Goal: Task Accomplishment & Management: Manage account settings

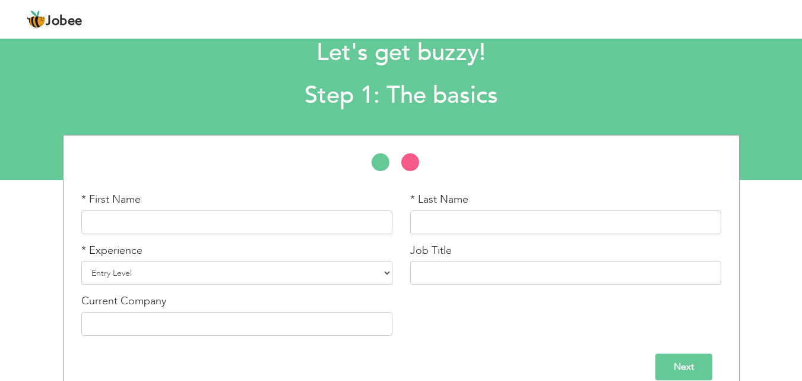
scroll to position [50, 0]
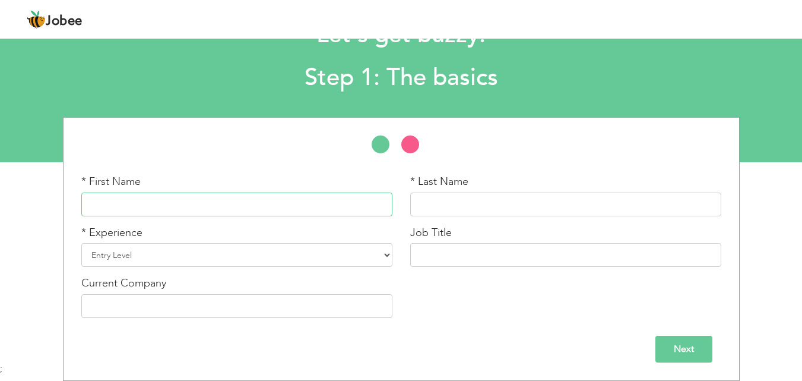
click at [271, 199] on input "text" at bounding box center [236, 204] width 311 height 24
type input "Arooj"
type input "[PERSON_NAME]"
click at [213, 245] on select "Entry Level Less than 1 Year 1 Year 2 Years 3 Years 4 Years 5 Years 6 Years 7 Y…" at bounding box center [236, 255] width 311 height 24
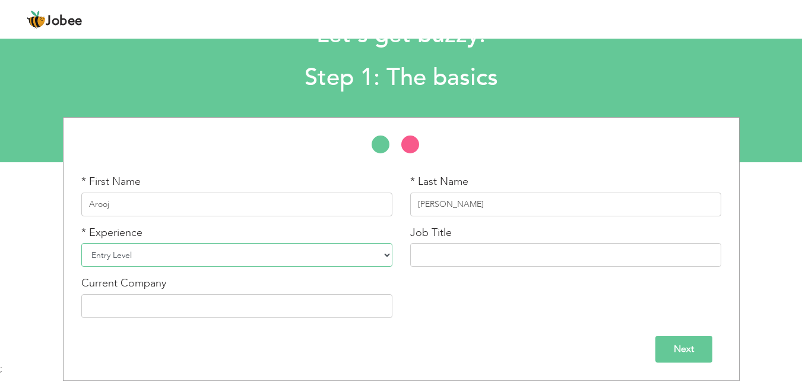
click at [213, 245] on select "Entry Level Less than 1 Year 1 Year 2 Years 3 Years 4 Years 5 Years 6 Years 7 Y…" at bounding box center [236, 255] width 311 height 24
select select "3"
click at [81, 243] on select "Entry Level Less than 1 Year 1 Year 2 Years 3 Years 4 Years 5 Years 6 Years 7 Y…" at bounding box center [236, 255] width 311 height 24
click at [488, 257] on input "text" at bounding box center [565, 255] width 311 height 24
click at [483, 255] on input "text" at bounding box center [565, 255] width 311 height 24
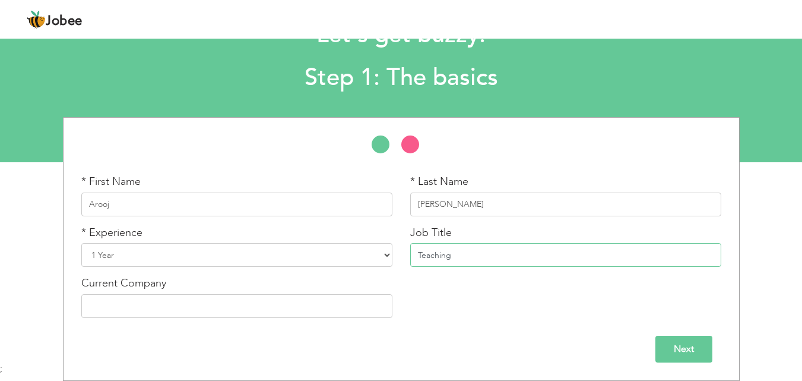
type input "Teaching"
click at [269, 313] on input "text" at bounding box center [236, 306] width 311 height 24
drag, startPoint x: 476, startPoint y: 255, endPoint x: 373, endPoint y: 256, distance: 103.3
click at [373, 256] on div "* First Name Arooj * Last Name [PERSON_NAME] * Experience Entry Level Less than…" at bounding box center [401, 250] width 658 height 153
click at [686, 344] on input "Next" at bounding box center [684, 349] width 57 height 27
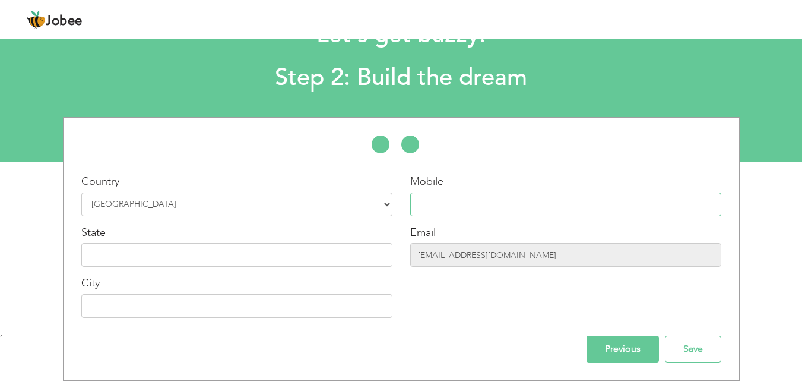
click at [464, 205] on input "text" at bounding box center [565, 204] width 311 height 24
type input "03284411844"
type input "[GEOGRAPHIC_DATA]"
click at [246, 249] on input "text" at bounding box center [236, 255] width 311 height 24
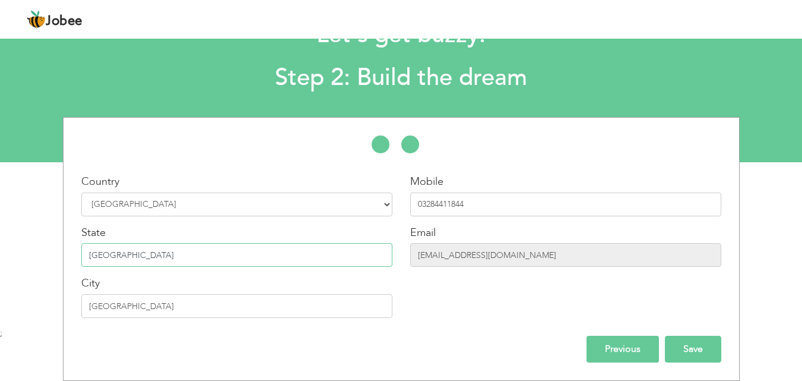
type input "[GEOGRAPHIC_DATA]"
click at [695, 344] on input "Save" at bounding box center [693, 349] width 56 height 27
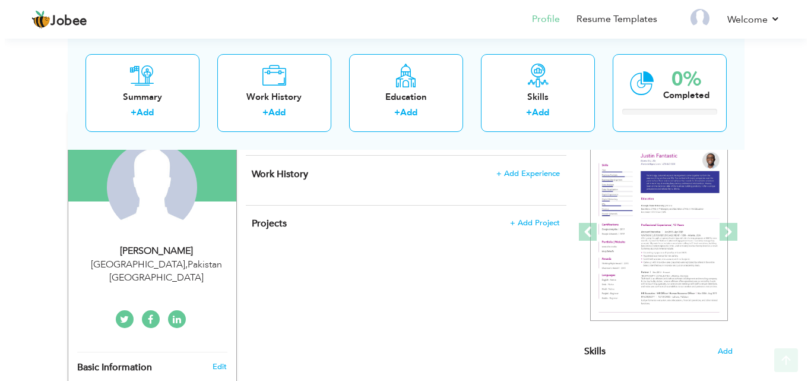
scroll to position [119, 0]
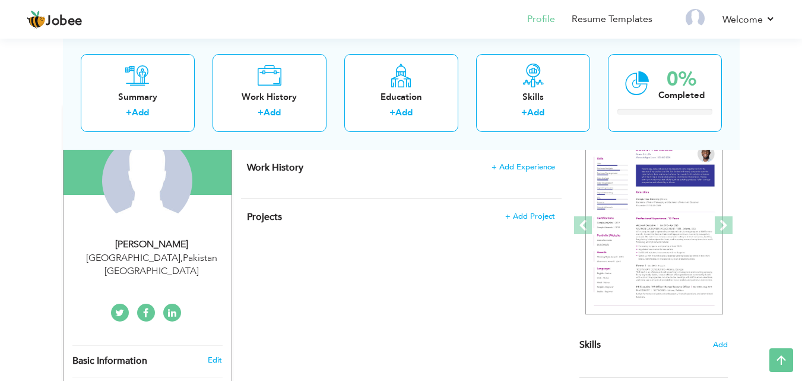
click at [168, 254] on div "Lahore , Pakistan Pakistan" at bounding box center [151, 264] width 159 height 27
type input "Arooj"
type input "[PERSON_NAME]"
type input "03284411844"
select select "number:166"
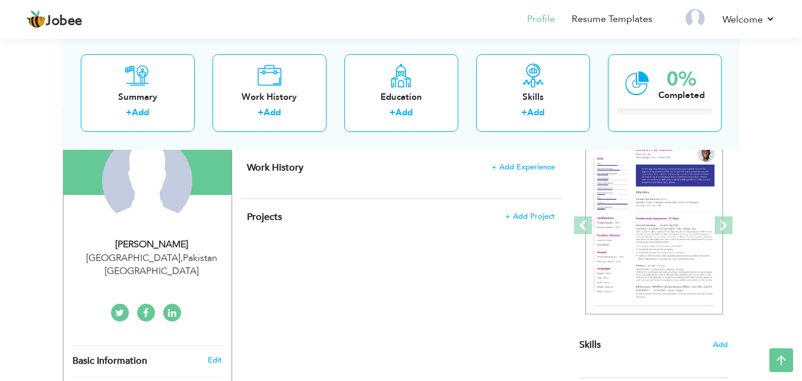
type input "[GEOGRAPHIC_DATA]"
select select "number:3"
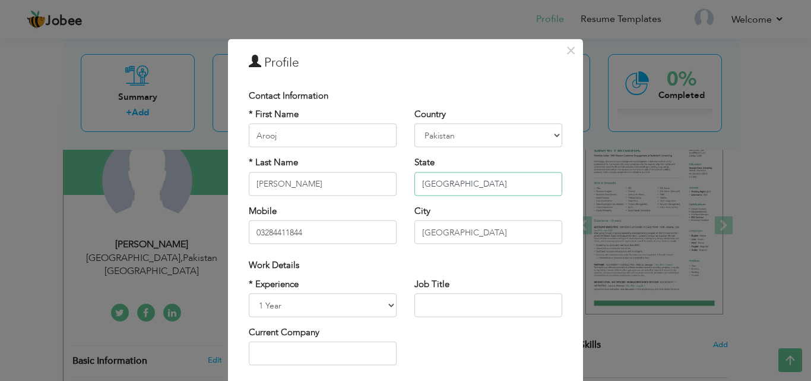
drag, startPoint x: 475, startPoint y: 182, endPoint x: 393, endPoint y: 186, distance: 82.0
click at [393, 186] on div "* First Name Arooj * Last Name Naseer Mobile 03284411844 Country Afghanistan Al…" at bounding box center [405, 180] width 331 height 145
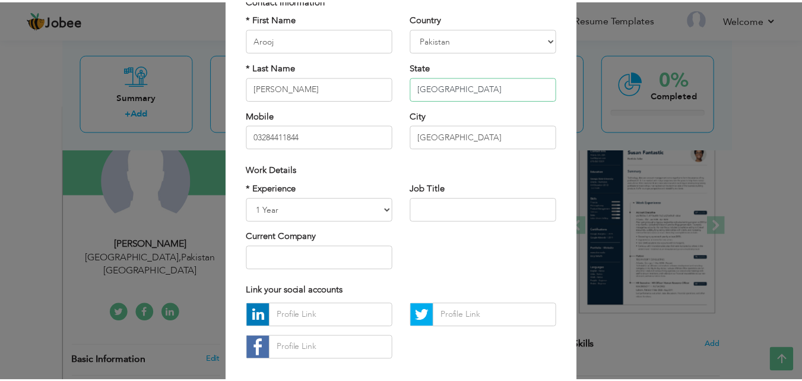
scroll to position [155, 0]
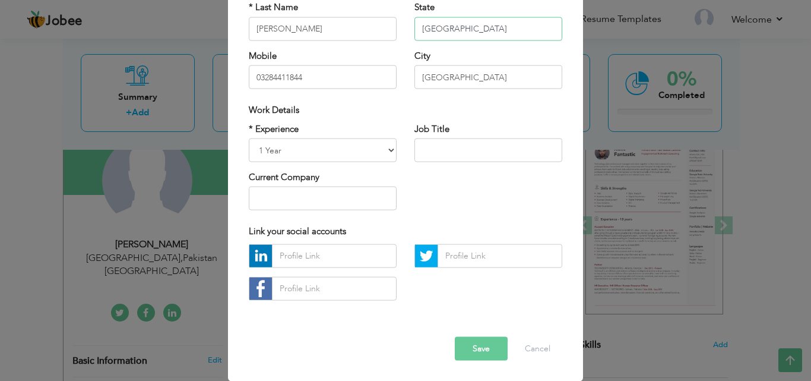
type input "Punjab"
click at [483, 346] on button "Save" at bounding box center [481, 348] width 53 height 24
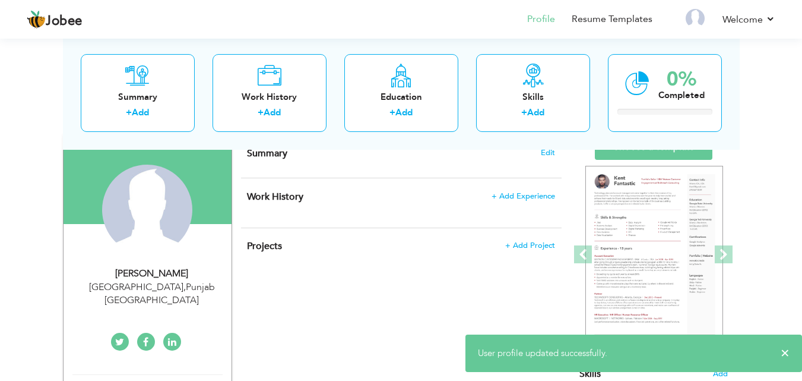
scroll to position [59, 0]
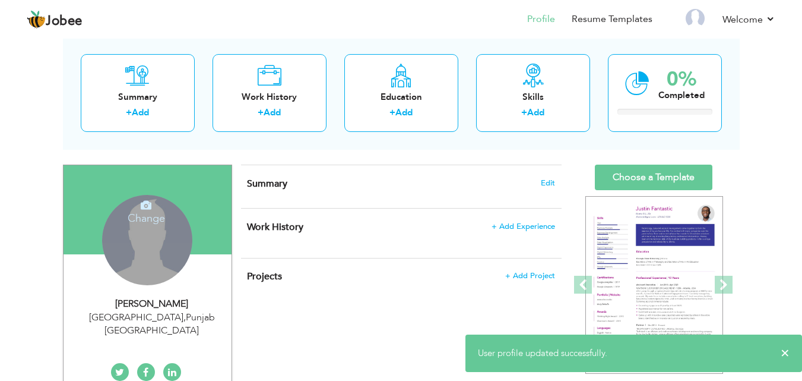
click at [138, 253] on div "Change Remove" at bounding box center [147, 240] width 90 height 90
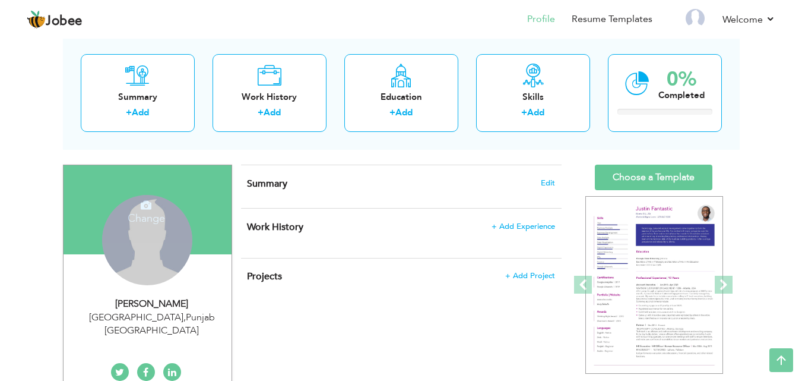
click at [143, 209] on icon at bounding box center [146, 205] width 11 height 11
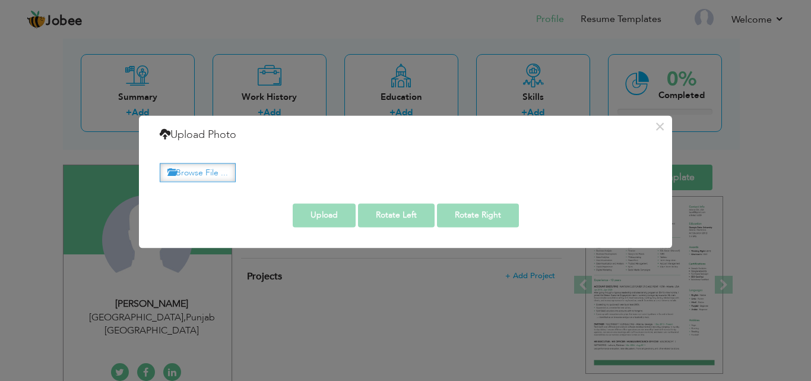
click at [204, 170] on label "Browse File ..." at bounding box center [198, 172] width 76 height 18
click at [0, 0] on input "Browse File ..." at bounding box center [0, 0] width 0 height 0
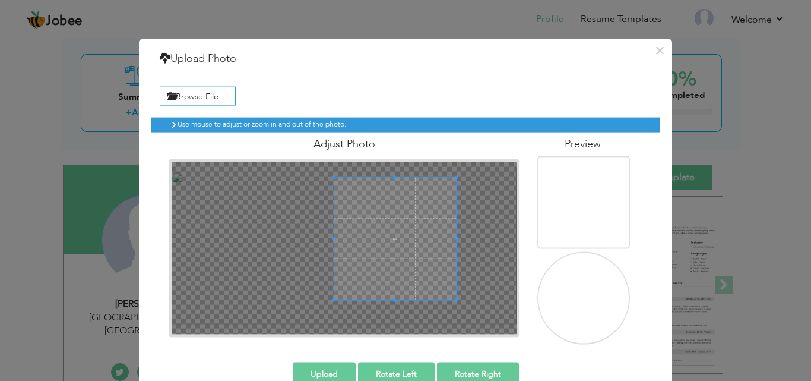
click at [402, 243] on span at bounding box center [395, 238] width 122 height 122
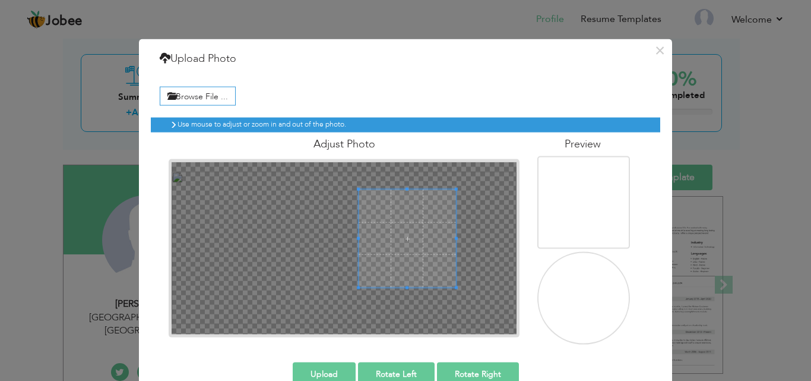
click at [359, 238] on div at bounding box center [408, 238] width 98 height 98
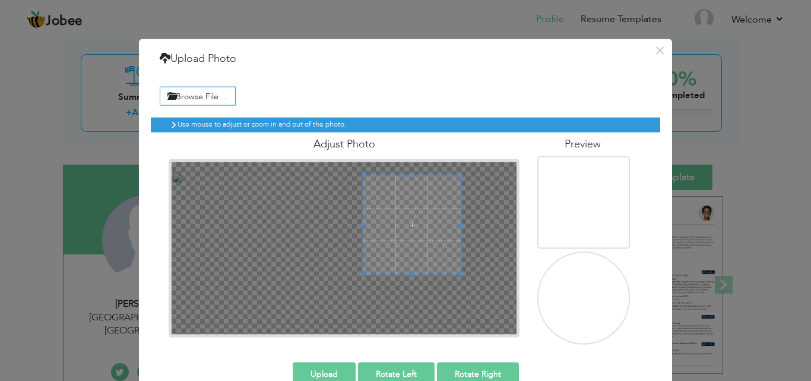
click at [384, 229] on span at bounding box center [412, 225] width 98 height 98
click at [441, 270] on div at bounding box center [410, 223] width 95 height 95
click at [431, 248] on span at bounding box center [411, 220] width 95 height 95
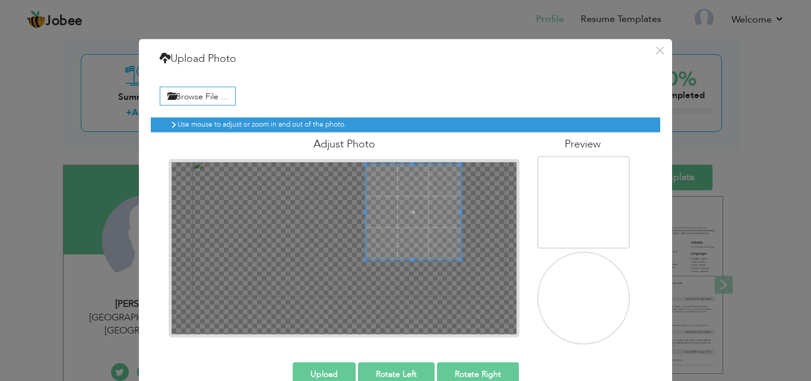
click at [415, 210] on span at bounding box center [413, 212] width 95 height 95
click at [412, 208] on span at bounding box center [415, 210] width 95 height 95
click at [407, 207] on span at bounding box center [415, 210] width 95 height 95
click at [407, 207] on span at bounding box center [415, 209] width 95 height 95
click at [407, 204] on span at bounding box center [415, 210] width 95 height 95
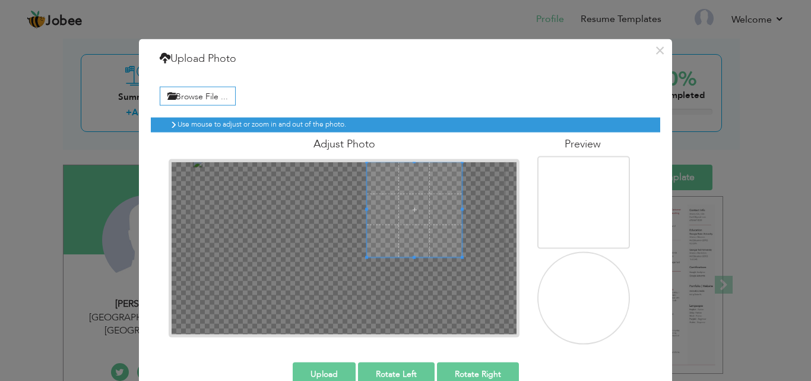
click at [406, 198] on span at bounding box center [414, 209] width 95 height 95
click at [442, 245] on div at bounding box center [414, 209] width 95 height 95
click at [451, 249] on div at bounding box center [414, 209] width 95 height 95
click at [441, 209] on div at bounding box center [414, 209] width 95 height 95
click at [445, 211] on div at bounding box center [414, 209] width 95 height 95
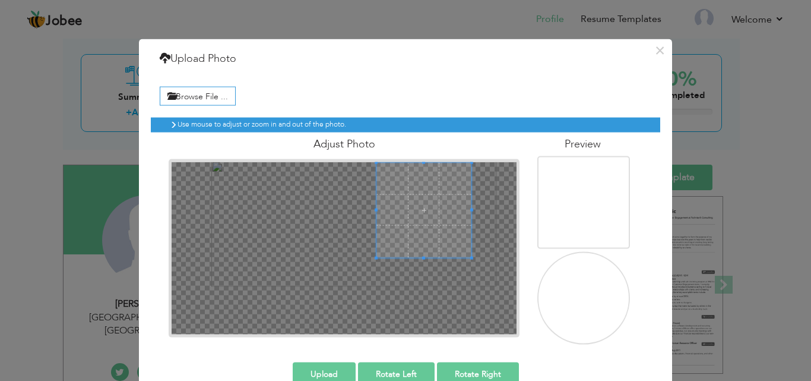
click at [429, 213] on span at bounding box center [424, 209] width 95 height 95
click at [448, 239] on div at bounding box center [424, 209] width 95 height 95
click at [454, 210] on div at bounding box center [424, 209] width 95 height 95
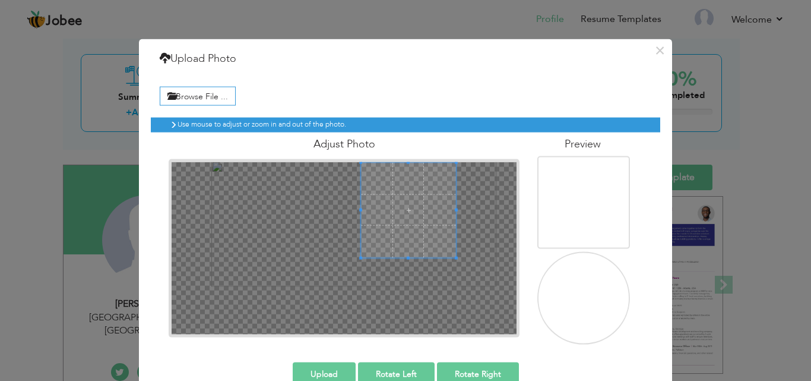
click at [428, 222] on span at bounding box center [408, 209] width 95 height 95
click at [323, 372] on button "Upload" at bounding box center [324, 374] width 63 height 24
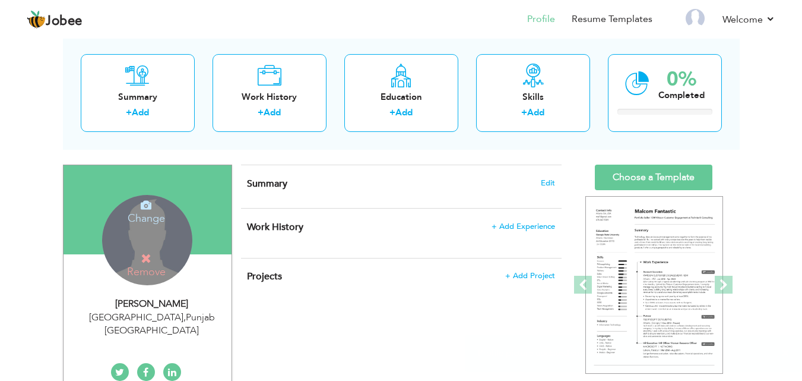
click at [131, 268] on h4 "Remove" at bounding box center [146, 265] width 85 height 26
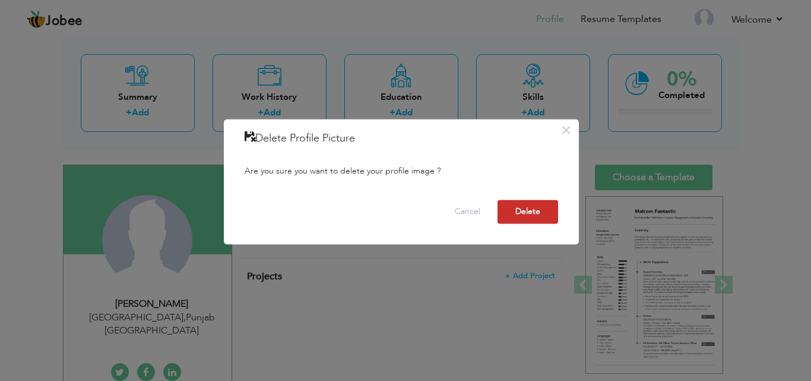
click at [540, 208] on button "Delete" at bounding box center [528, 212] width 61 height 24
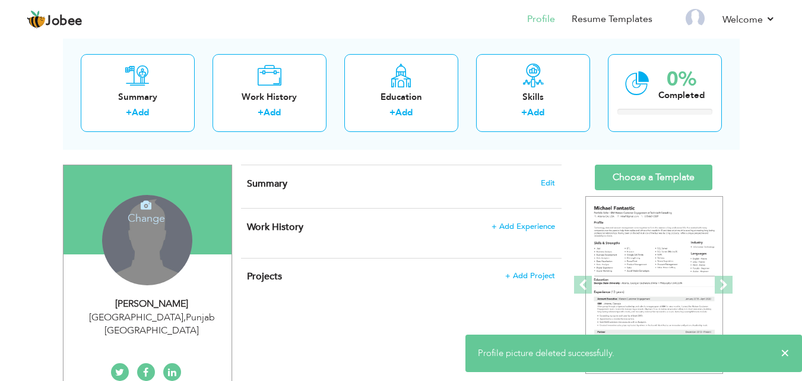
click at [153, 216] on h4 "Change" at bounding box center [146, 210] width 85 height 29
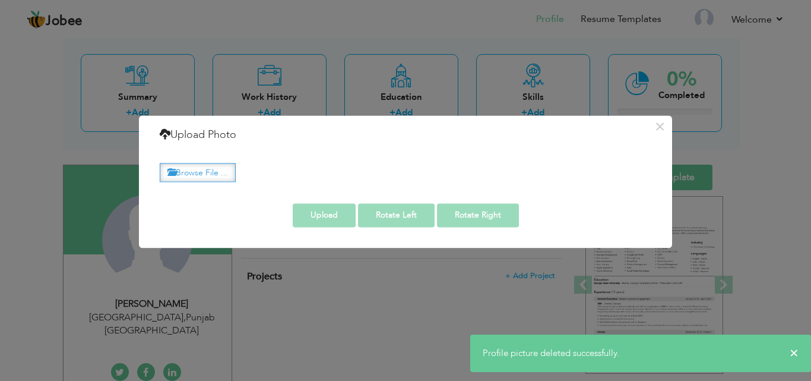
click at [197, 171] on label "Browse File ..." at bounding box center [198, 172] width 76 height 18
click at [0, 0] on input "Browse File ..." at bounding box center [0, 0] width 0 height 0
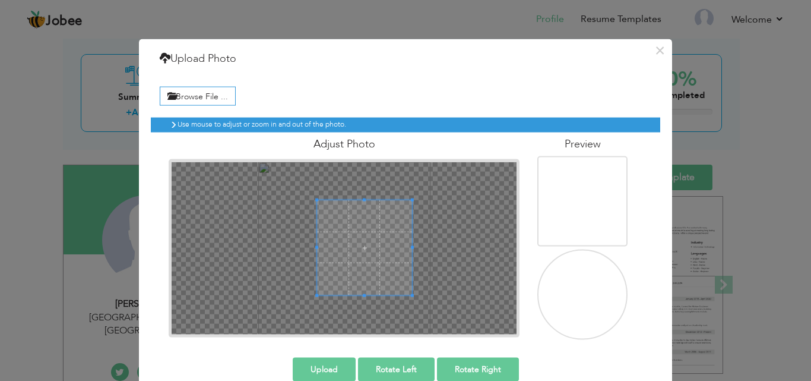
click at [331, 239] on div at bounding box center [364, 247] width 95 height 95
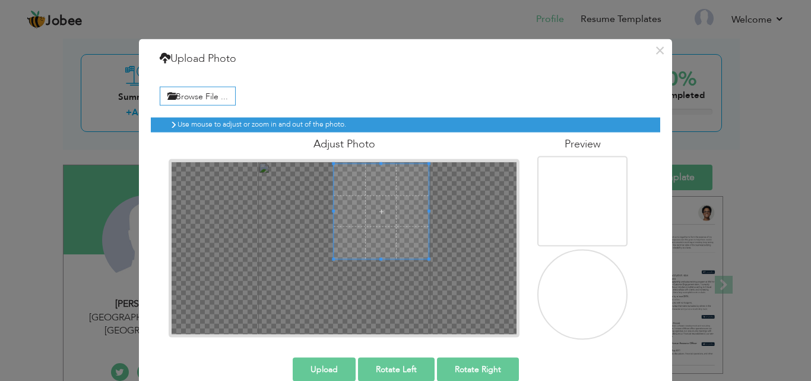
click at [365, 205] on span at bounding box center [381, 210] width 95 height 95
click at [376, 243] on div at bounding box center [381, 210] width 95 height 95
click at [375, 175] on div at bounding box center [381, 210] width 95 height 95
click at [222, 90] on label "Browse File ..." at bounding box center [198, 96] width 76 height 18
click at [0, 0] on input "Browse File ..." at bounding box center [0, 0] width 0 height 0
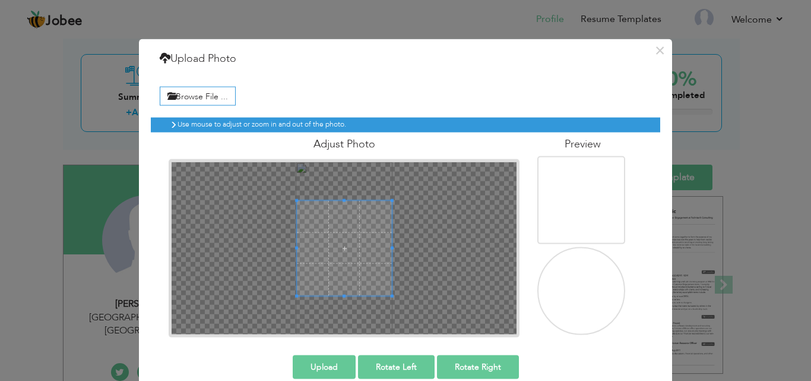
click at [478, 369] on button "Rotate Right" at bounding box center [478, 367] width 82 height 24
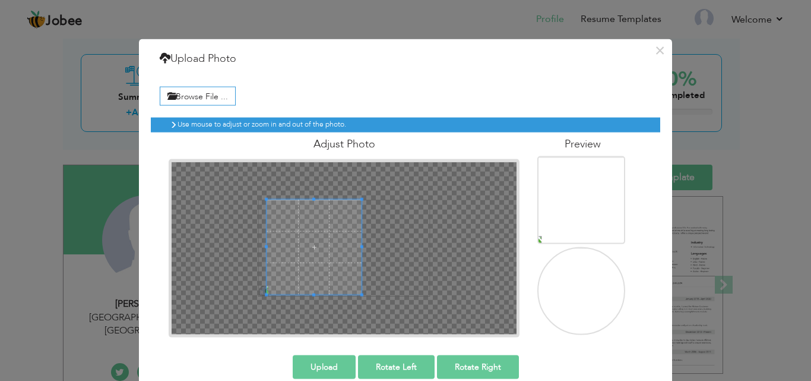
click at [303, 250] on span at bounding box center [314, 247] width 95 height 95
click at [338, 245] on div at bounding box center [314, 247] width 95 height 95
click at [310, 242] on span at bounding box center [305, 247] width 95 height 95
click at [655, 51] on button "×" at bounding box center [659, 49] width 19 height 19
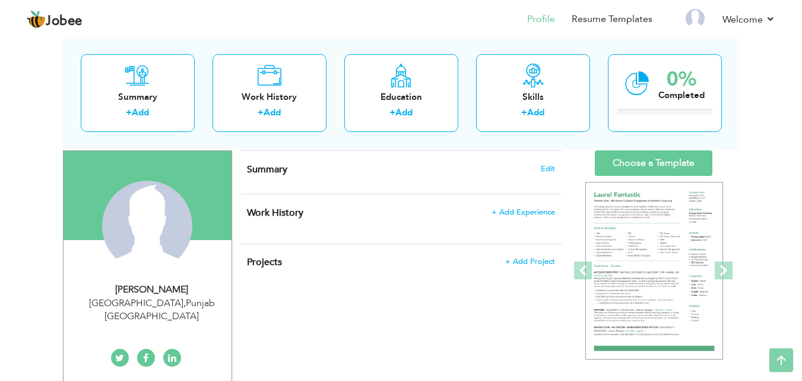
scroll to position [0, 0]
